Goal: Find specific page/section: Find specific page/section

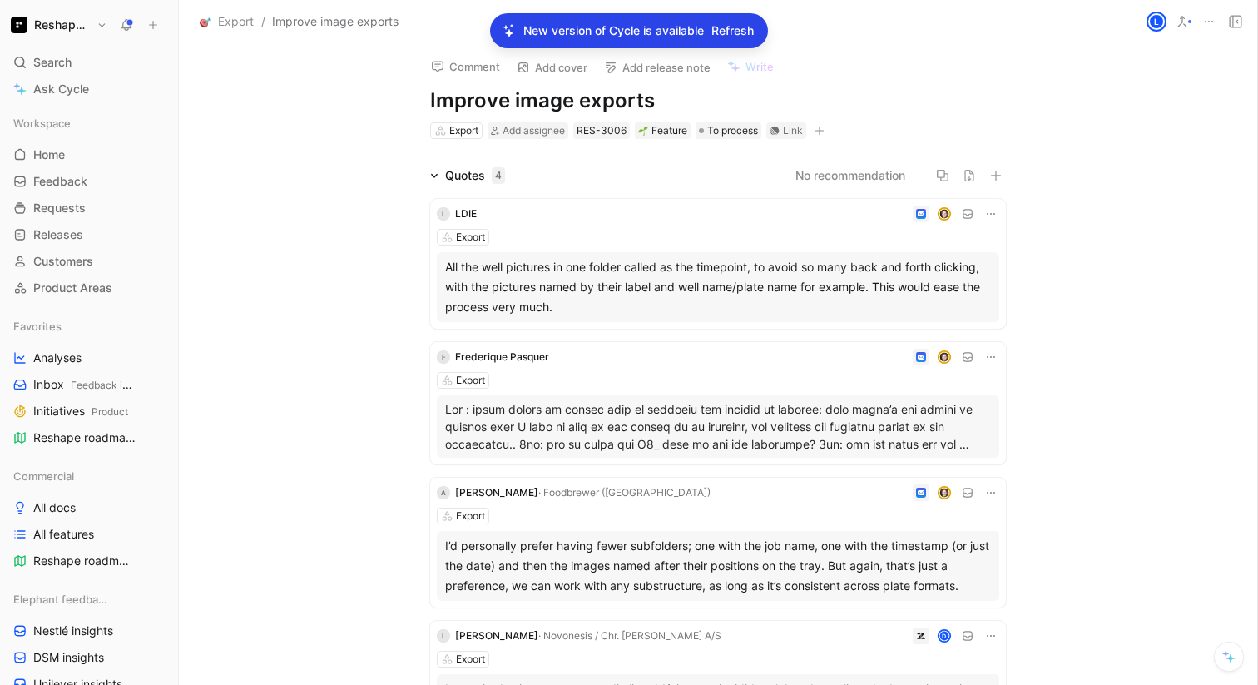
scroll to position [422, 0]
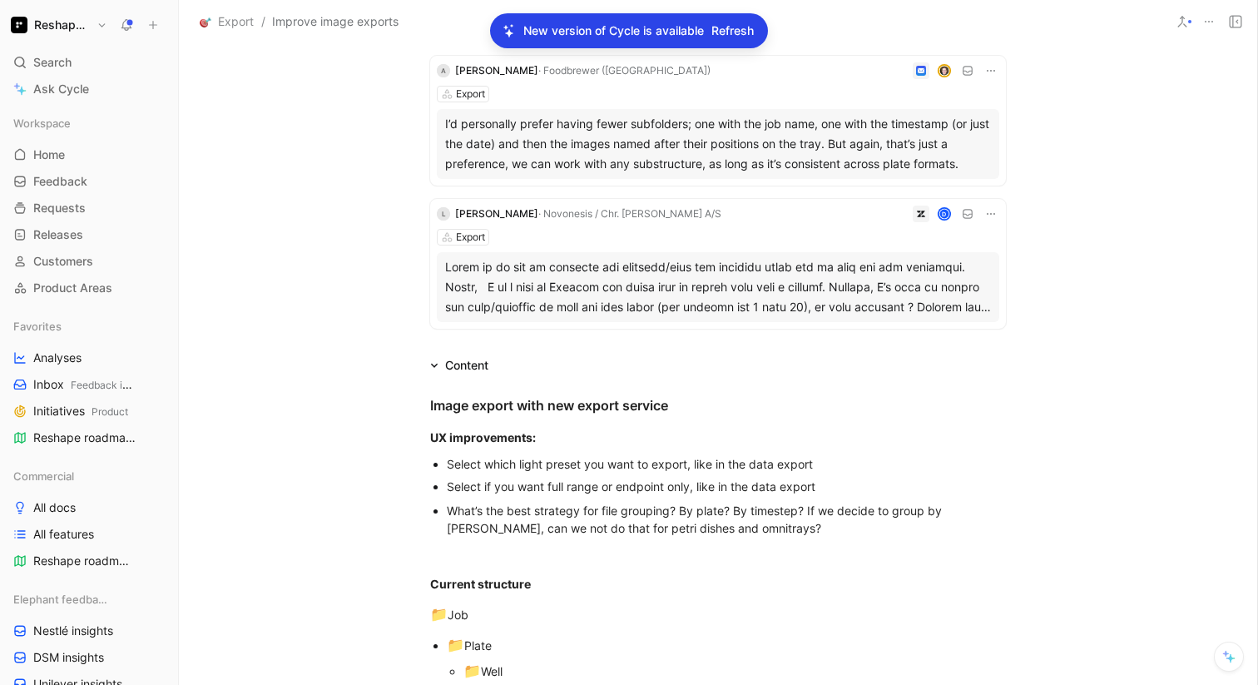
click at [740, 23] on span "Refresh" at bounding box center [733, 31] width 42 height 20
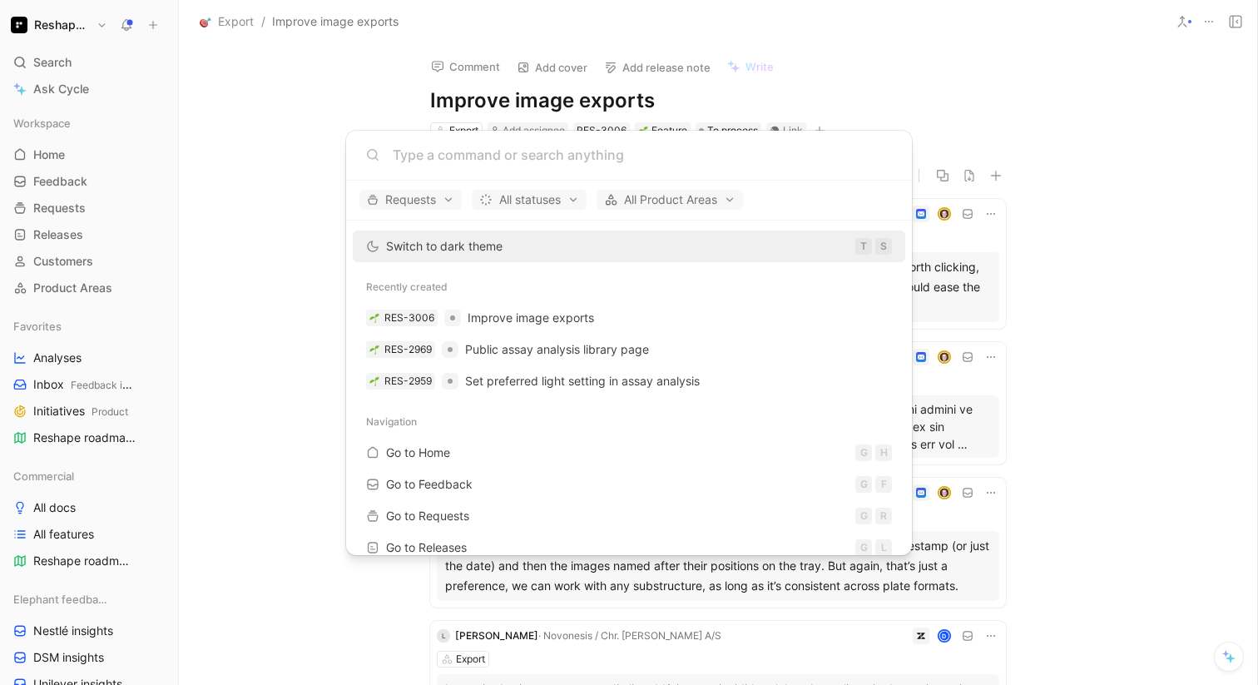
click at [236, 206] on body "Reshape Platform Search ⌘ K Ask Cycle Workspace Home G then H Feedback G then F…" at bounding box center [629, 342] width 1258 height 685
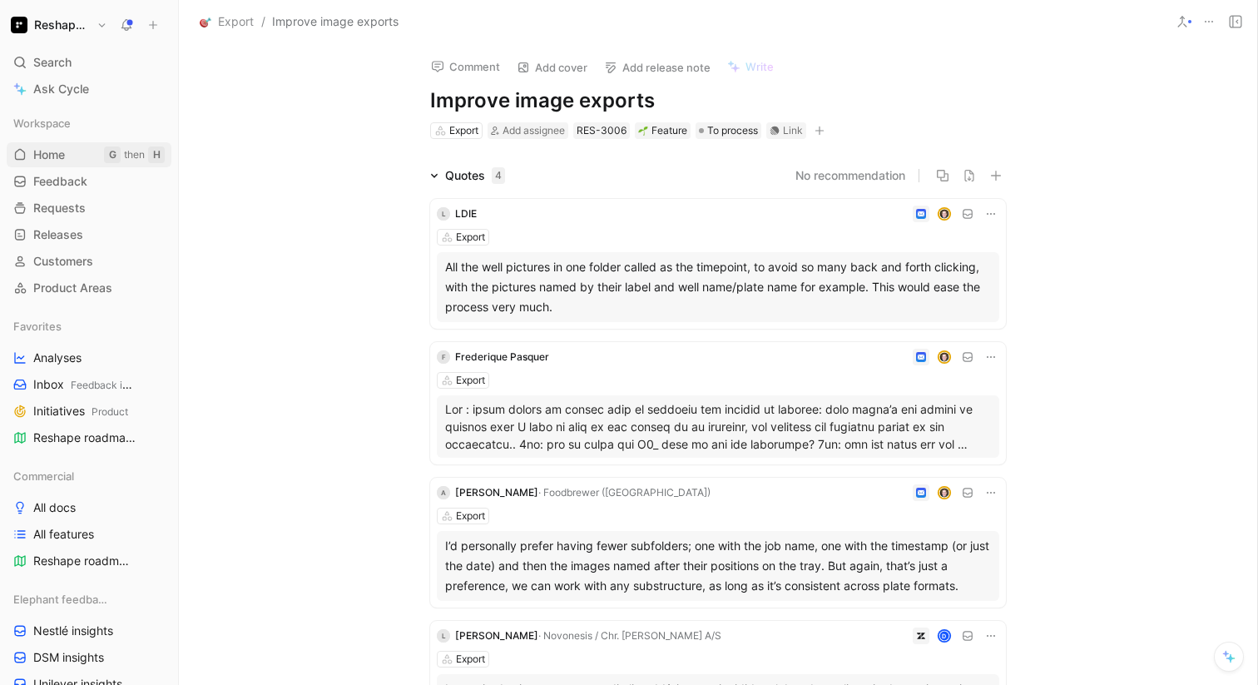
click at [81, 161] on link "Home G then H" at bounding box center [89, 154] width 165 height 25
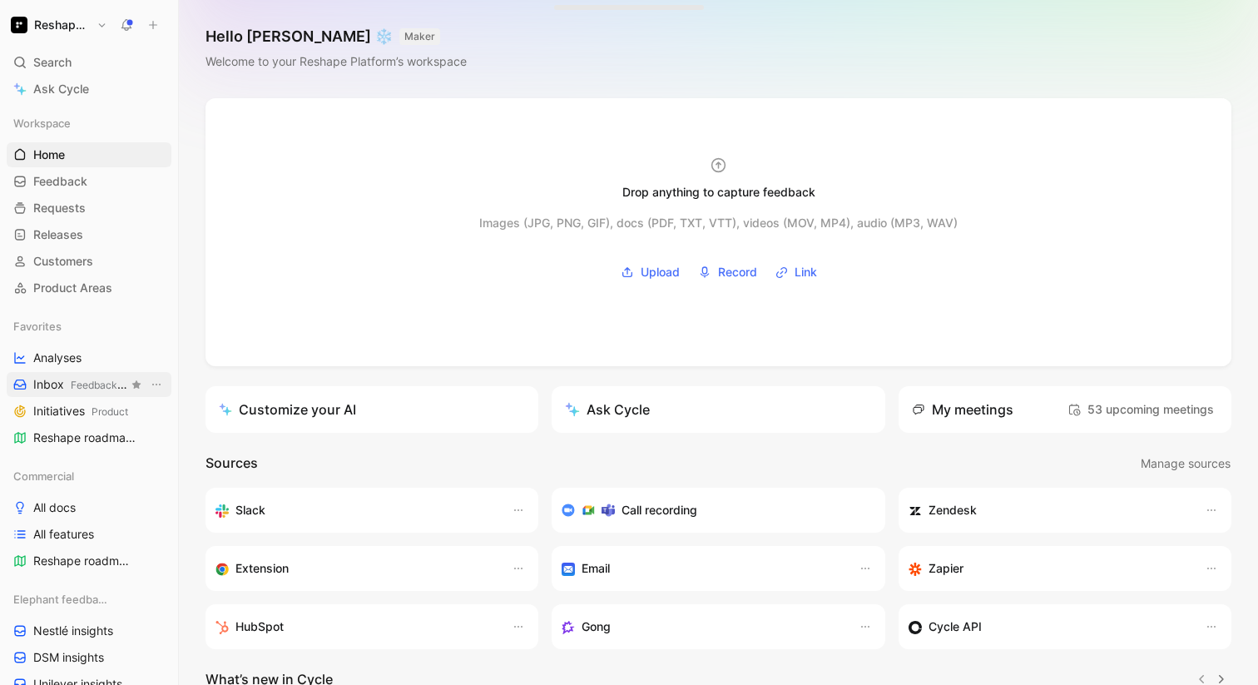
click at [71, 389] on span "Feedback inboxes" at bounding box center [113, 385] width 85 height 12
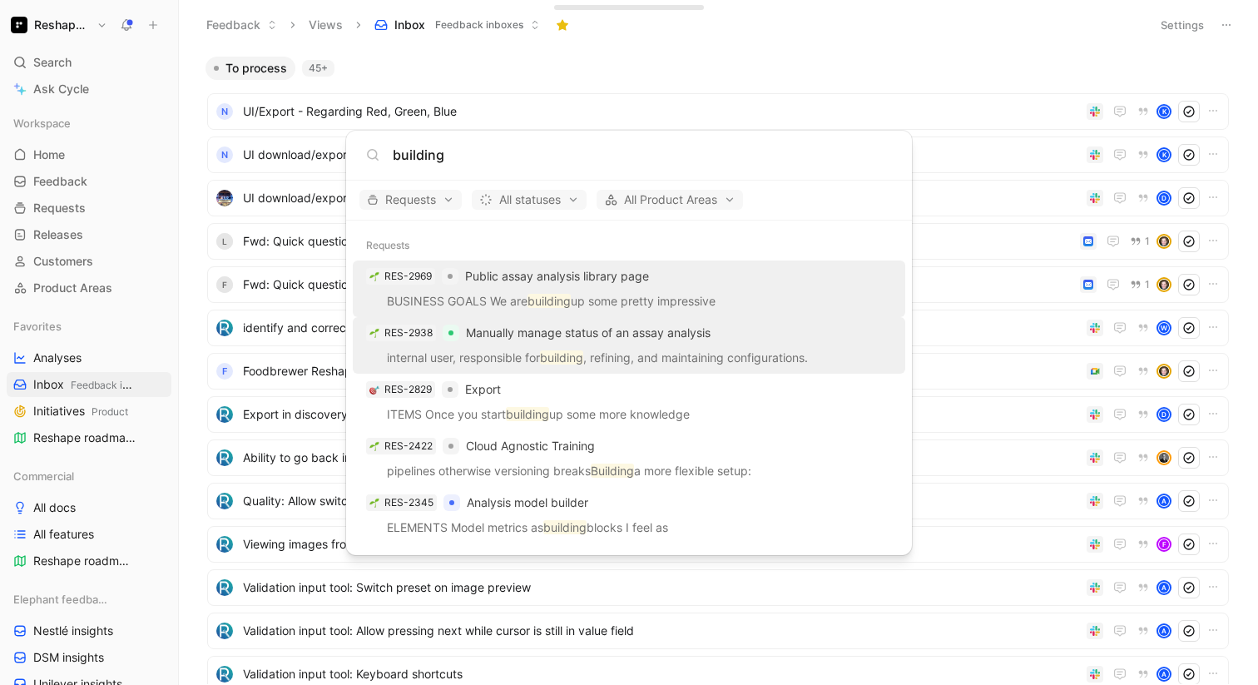
scroll to position [2, 0]
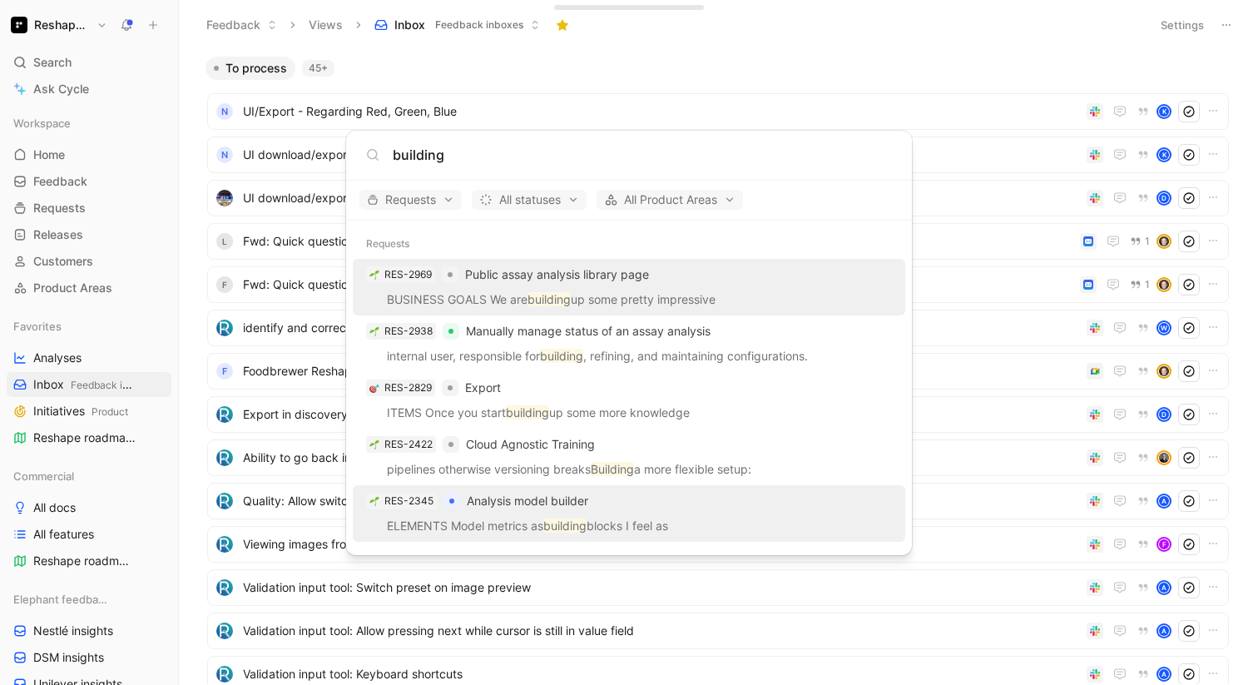
type input "building"
click at [697, 498] on div "RES-2345 Analysis model builder" at bounding box center [629, 501] width 543 height 30
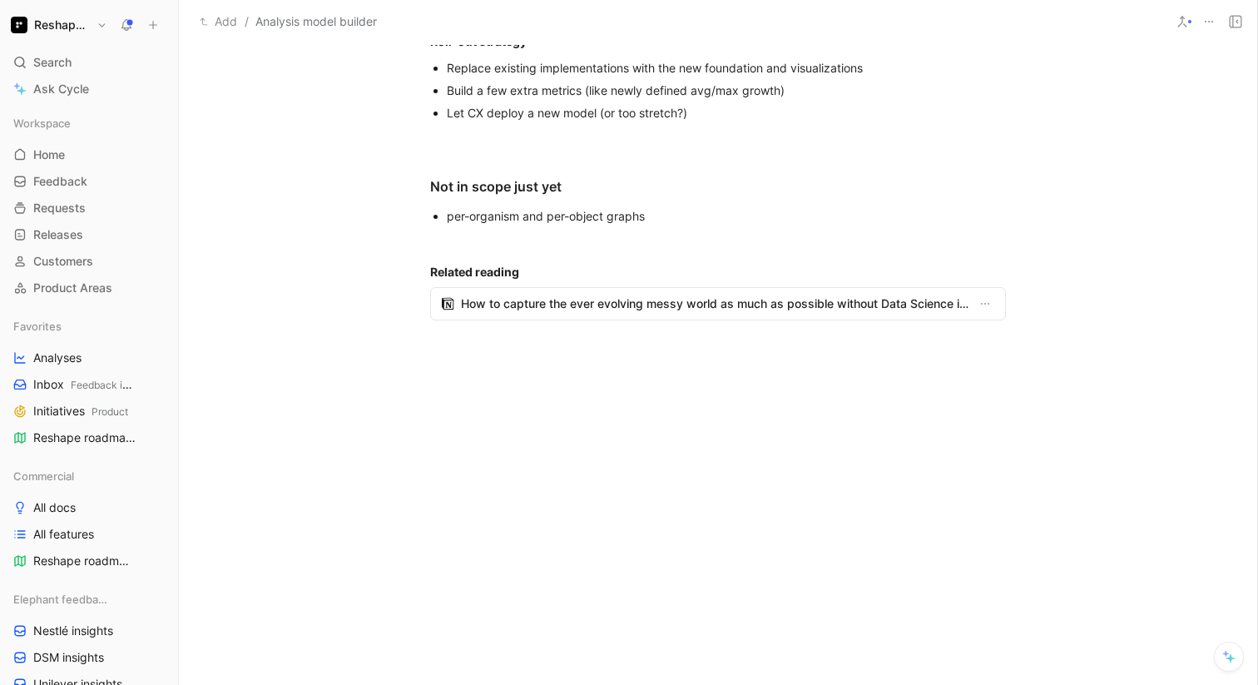
scroll to position [2777, 0]
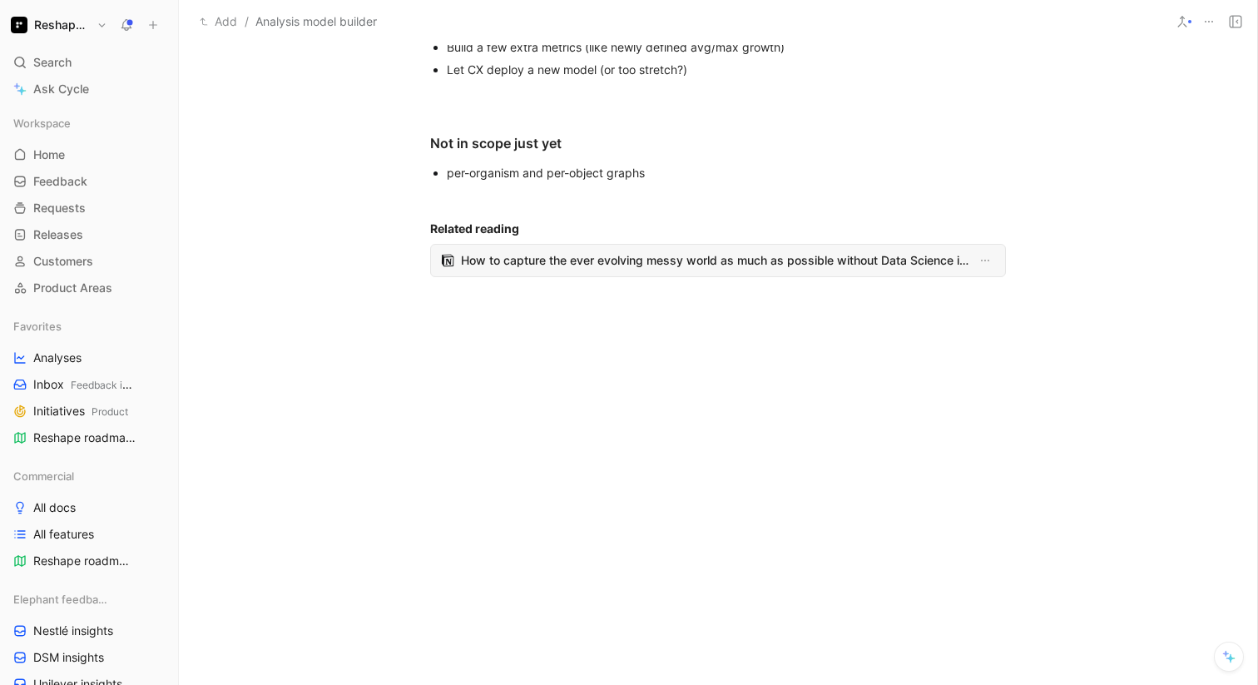
click at [604, 263] on span "How to capture the ever evolving messy world as much as possible without Data S…" at bounding box center [715, 261] width 508 height 20
